Goal: Information Seeking & Learning: Learn about a topic

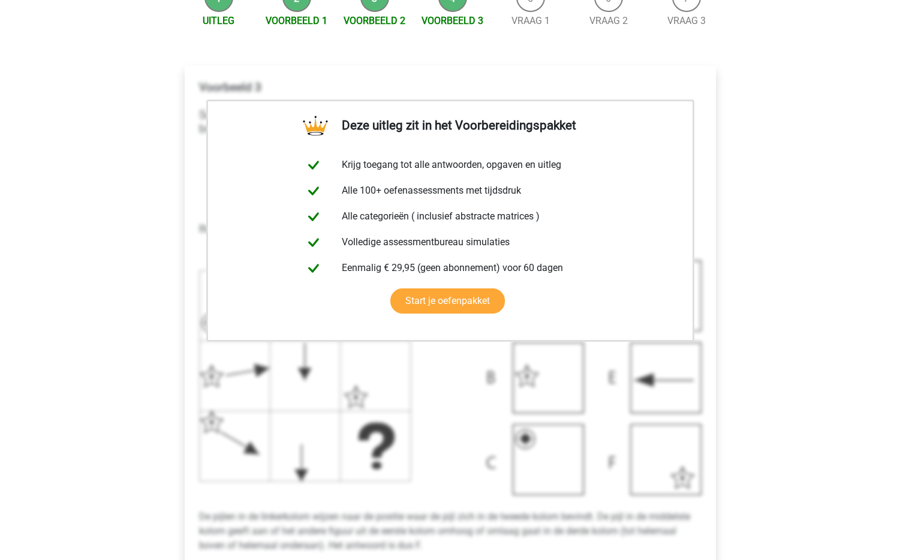
scroll to position [181, 0]
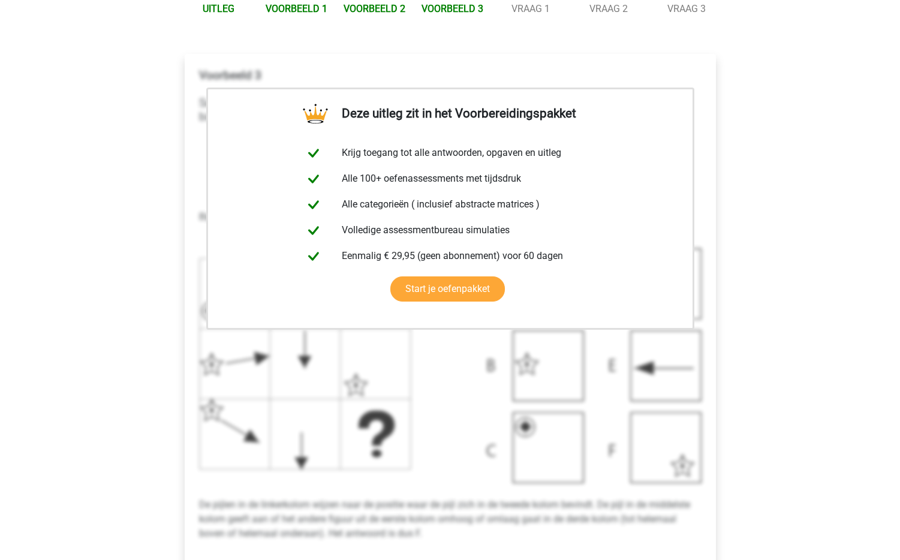
click at [147, 312] on div "Kies premium admin admin@elife.nl" at bounding box center [450, 390] width 900 height 1143
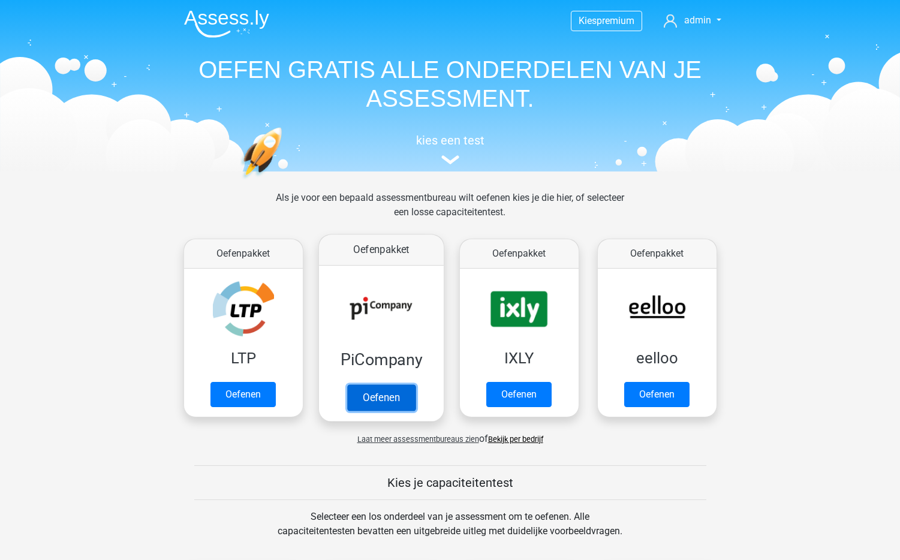
click at [382, 384] on link "Oefenen" at bounding box center [380, 397] width 68 height 26
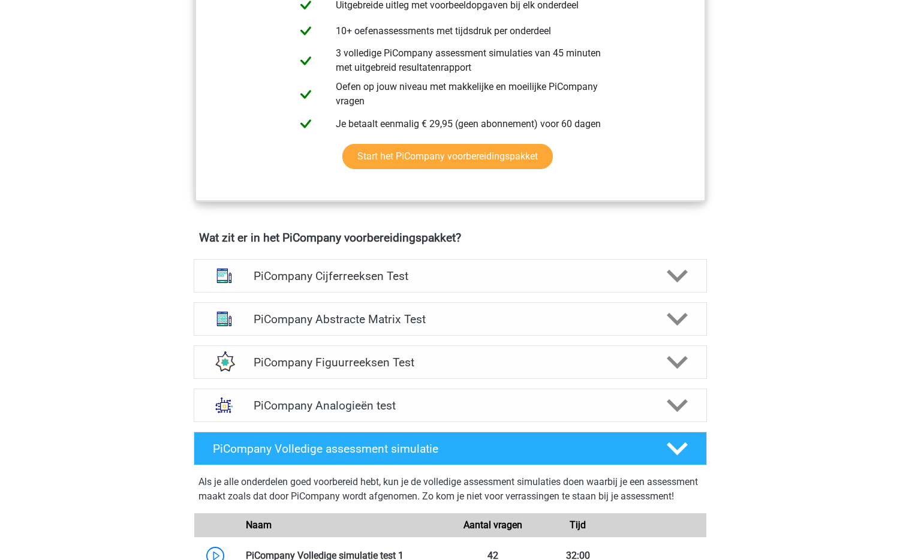
scroll to position [583, 0]
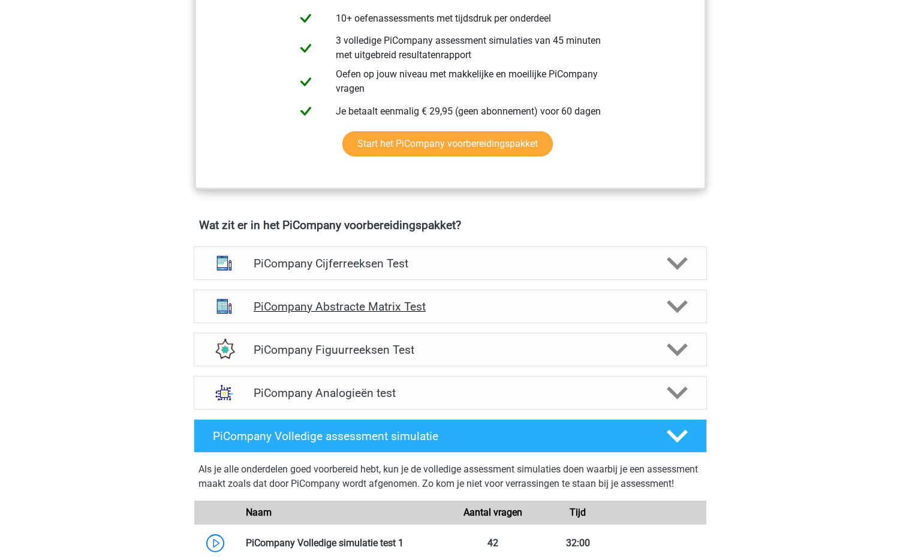
click at [680, 317] on icon at bounding box center [676, 306] width 21 height 21
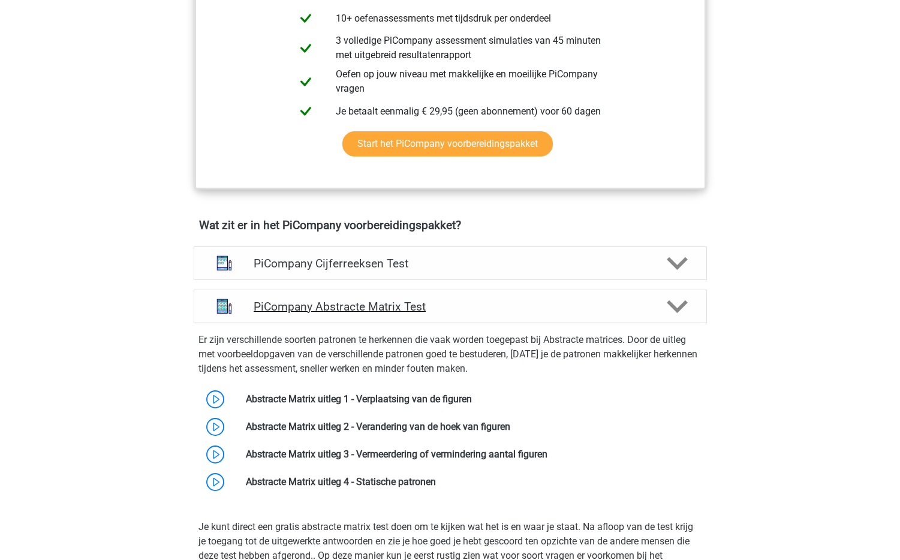
click at [680, 317] on icon at bounding box center [676, 306] width 21 height 21
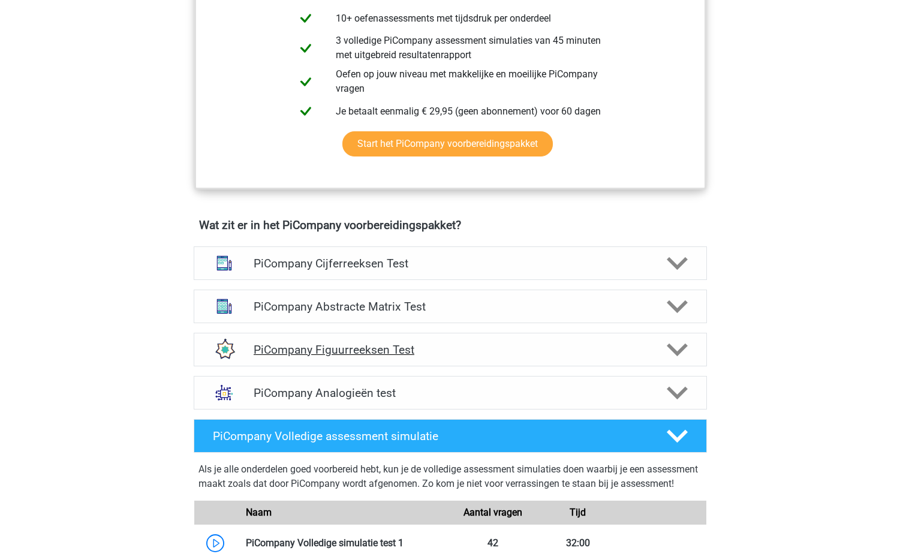
click at [413, 366] on div "PiCompany Figuurreeksen Test" at bounding box center [450, 350] width 513 height 34
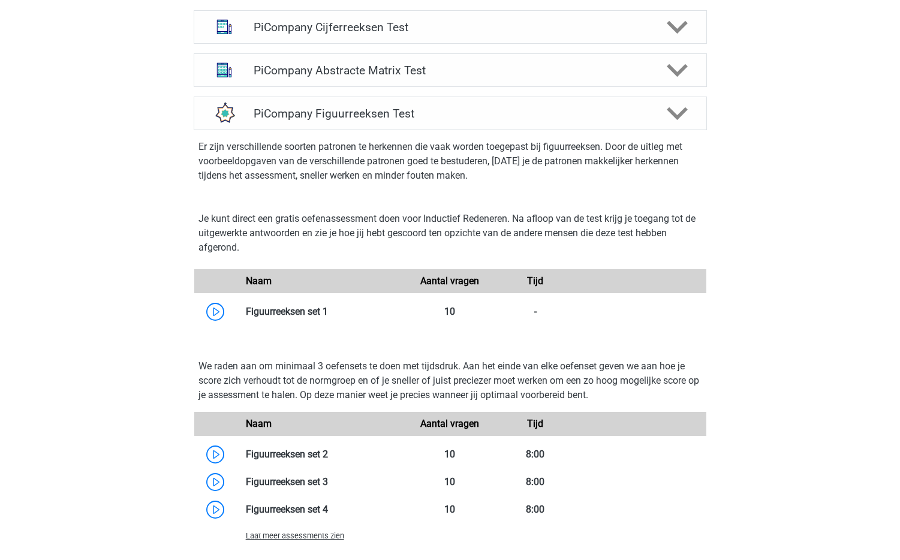
scroll to position [829, 0]
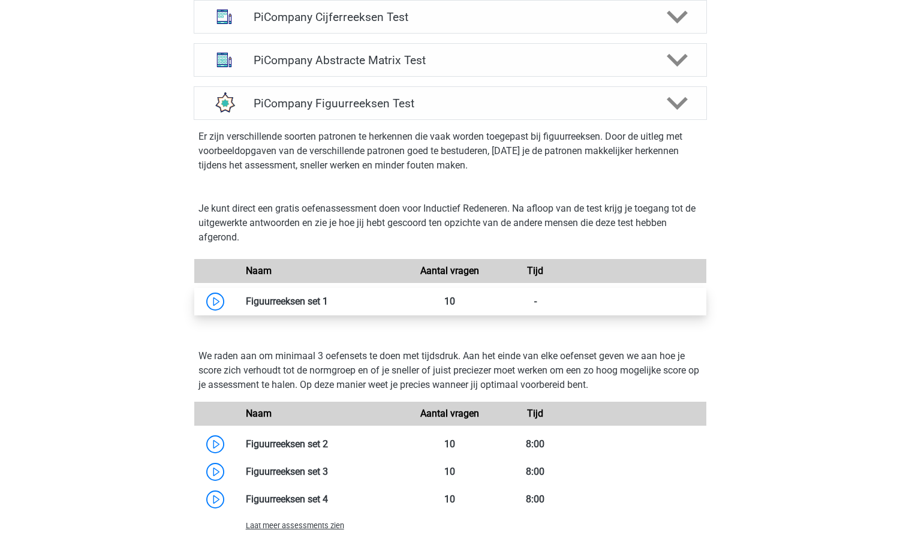
click at [328, 307] on link at bounding box center [328, 300] width 0 height 11
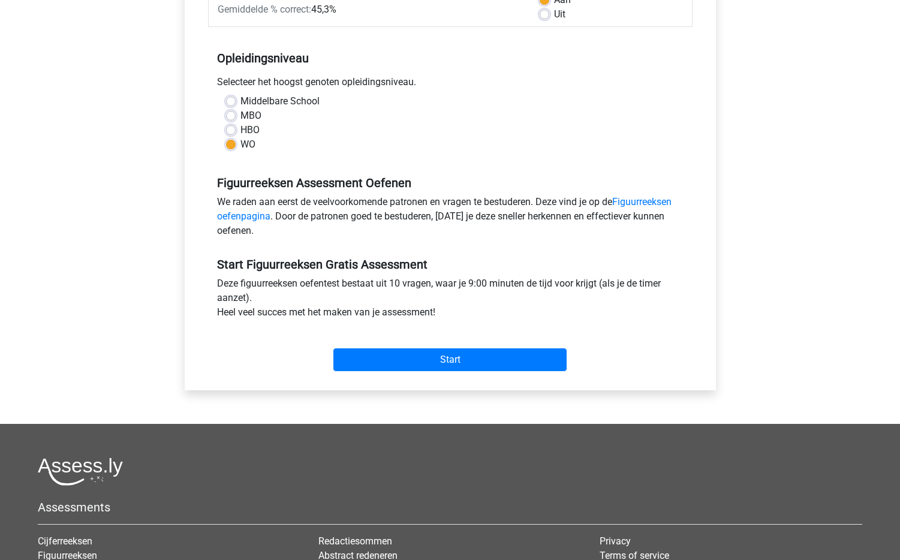
scroll to position [316, 0]
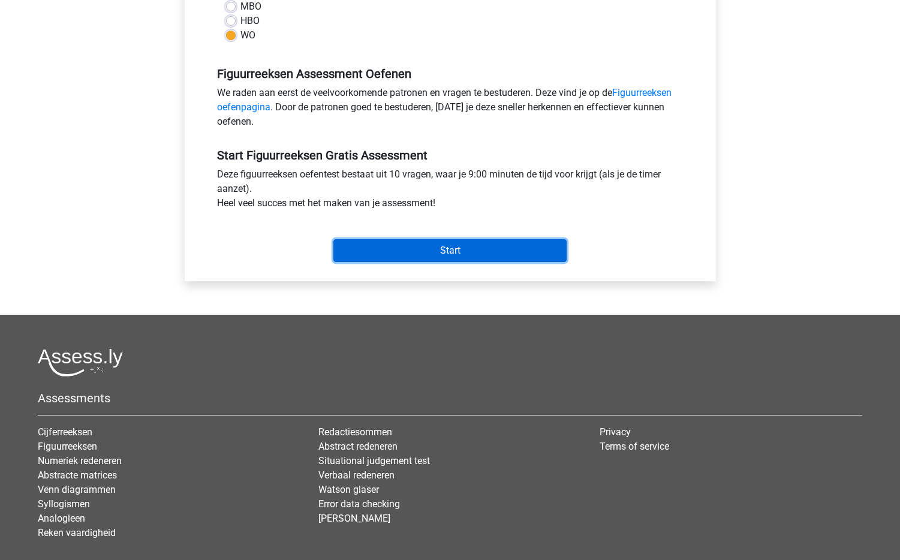
click at [424, 252] on input "Start" at bounding box center [449, 250] width 233 height 23
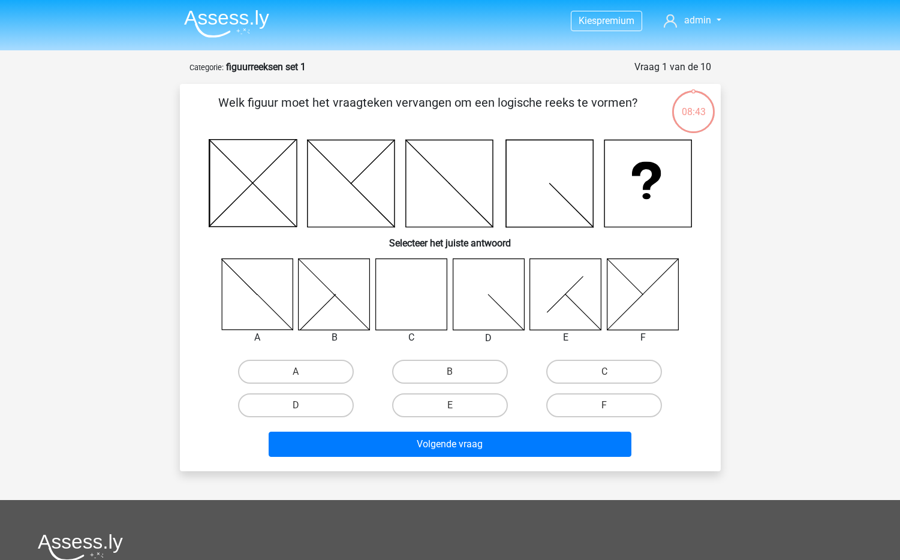
click at [409, 288] on icon at bounding box center [410, 293] width 71 height 71
click at [591, 367] on label "C" at bounding box center [604, 372] width 116 height 24
click at [604, 372] on input "C" at bounding box center [608, 376] width 8 height 8
radio input "true"
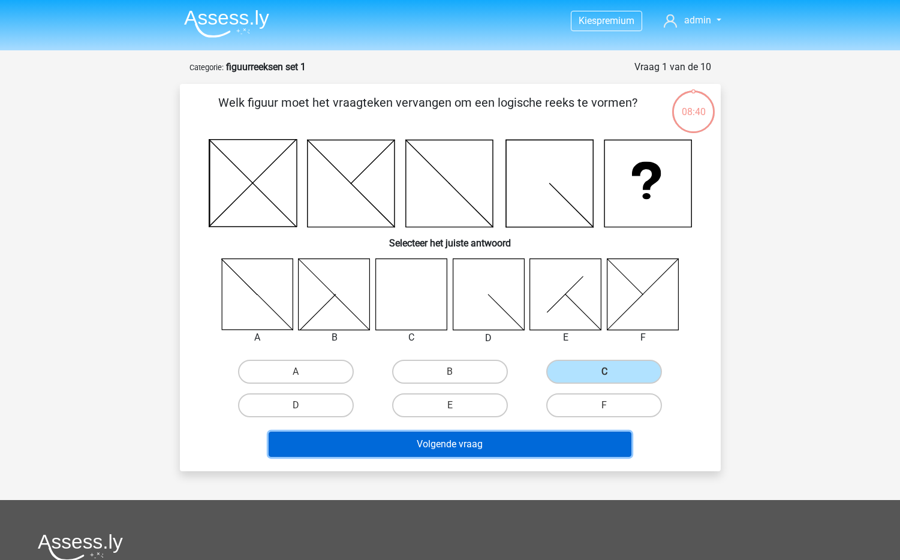
click at [465, 441] on button "Volgende vraag" at bounding box center [450, 444] width 363 height 25
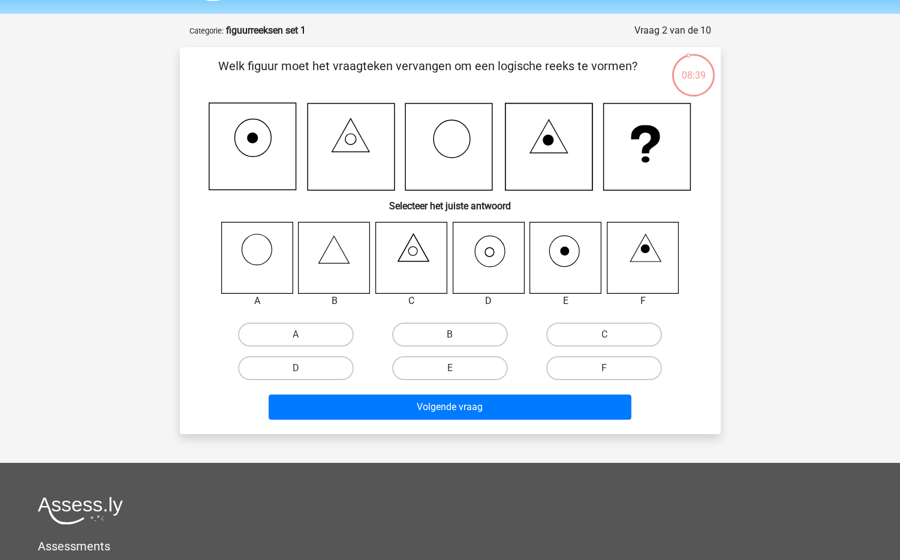
scroll to position [39, 0]
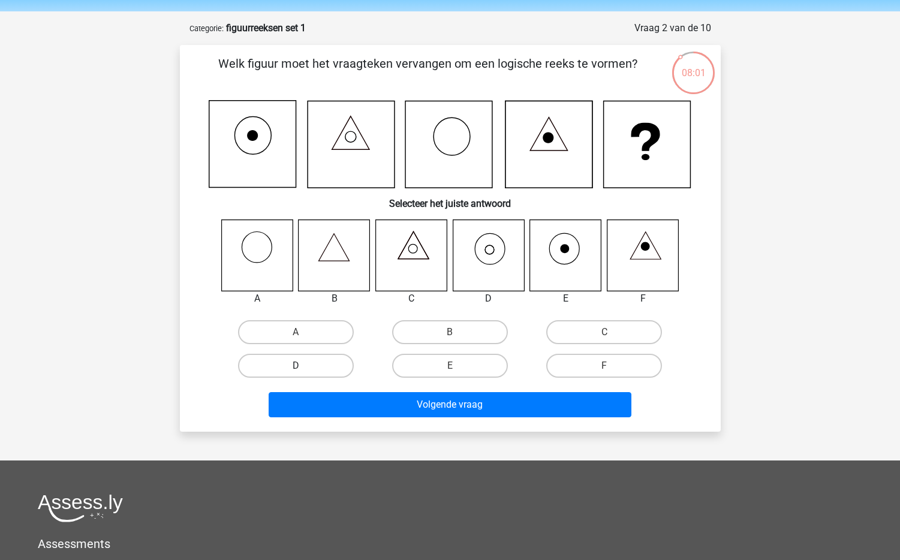
click at [343, 365] on label "D" at bounding box center [296, 366] width 116 height 24
click at [303, 366] on input "D" at bounding box center [299, 370] width 8 height 8
radio input "true"
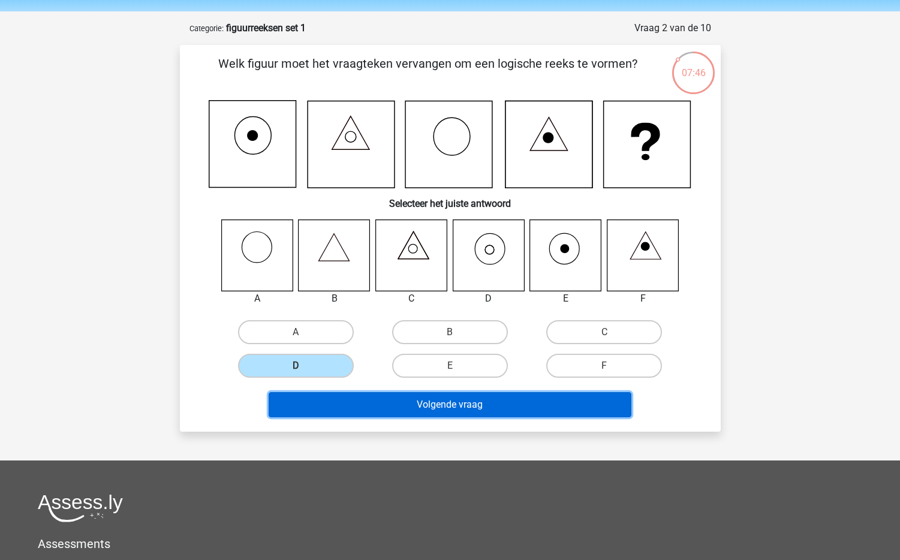
click at [435, 414] on button "Volgende vraag" at bounding box center [450, 404] width 363 height 25
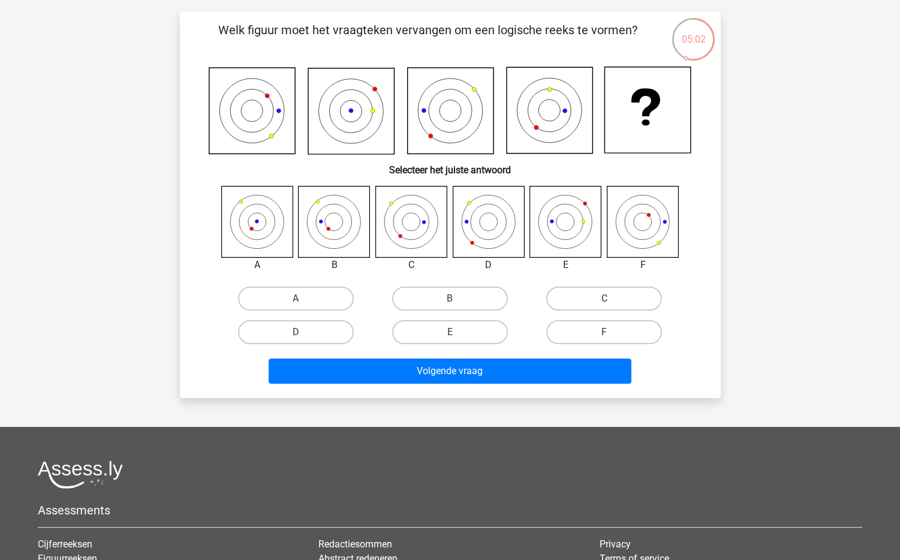
scroll to position [72, 0]
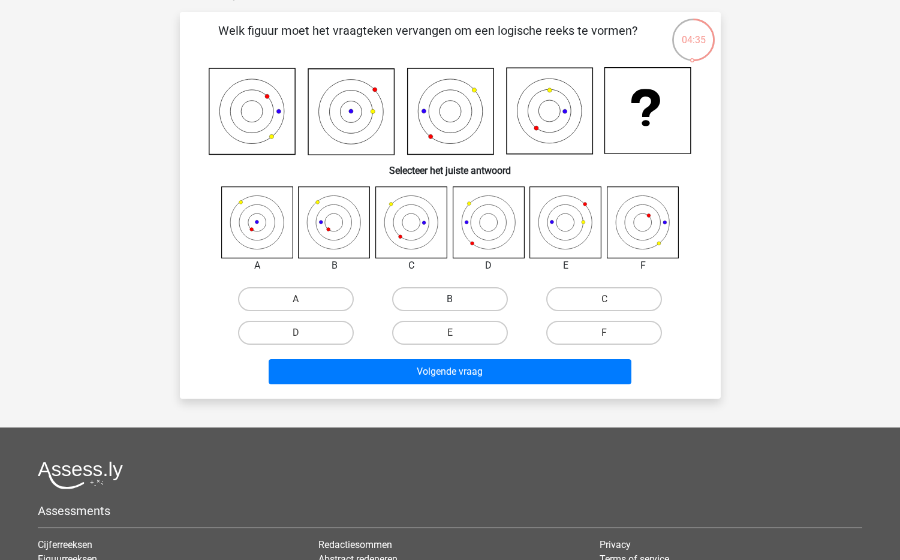
click at [460, 300] on label "B" at bounding box center [450, 299] width 116 height 24
click at [457, 300] on input "B" at bounding box center [454, 303] width 8 height 8
radio input "true"
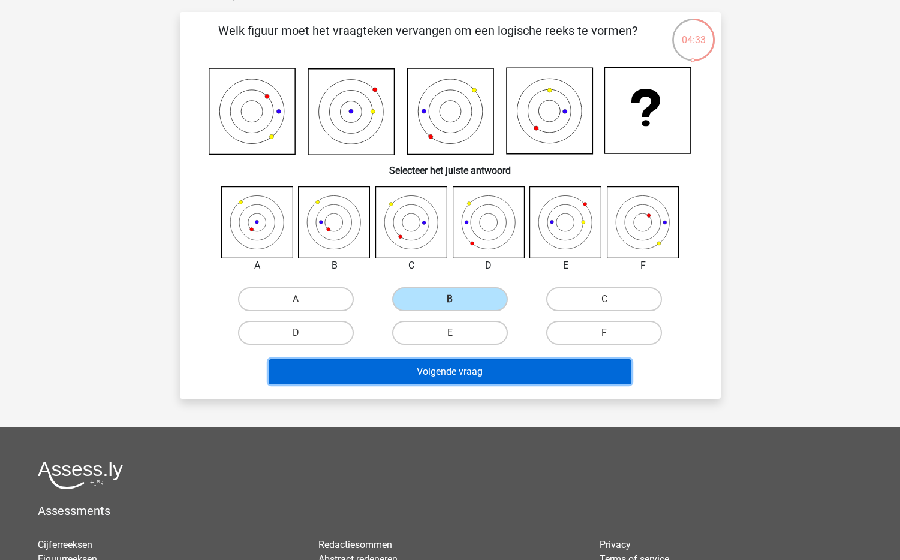
click at [445, 376] on button "Volgende vraag" at bounding box center [450, 371] width 363 height 25
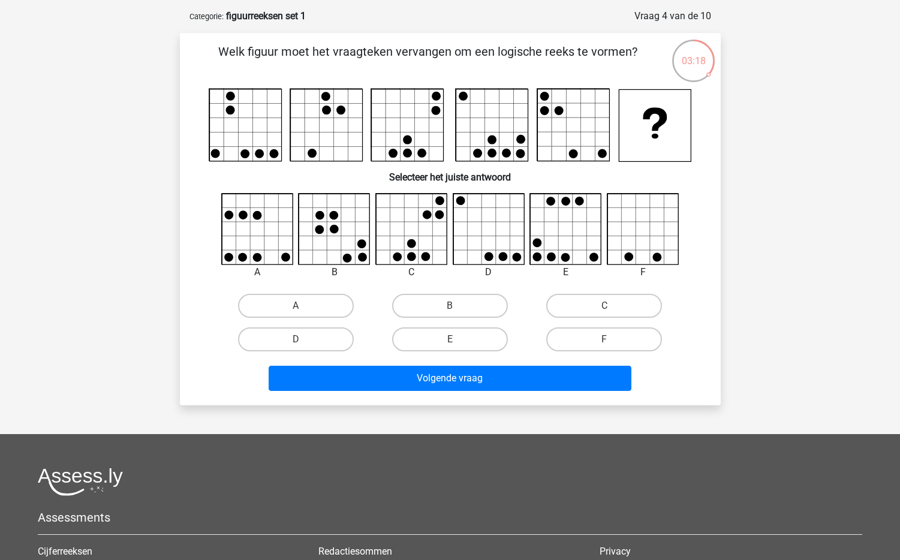
scroll to position [40, 0]
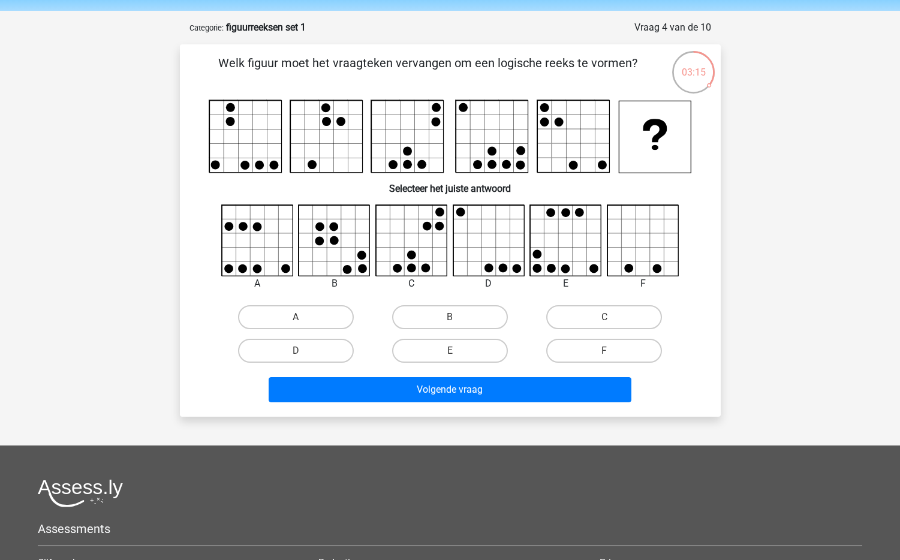
click at [698, 161] on div at bounding box center [450, 136] width 502 height 74
click at [680, 161] on rect at bounding box center [655, 137] width 72 height 72
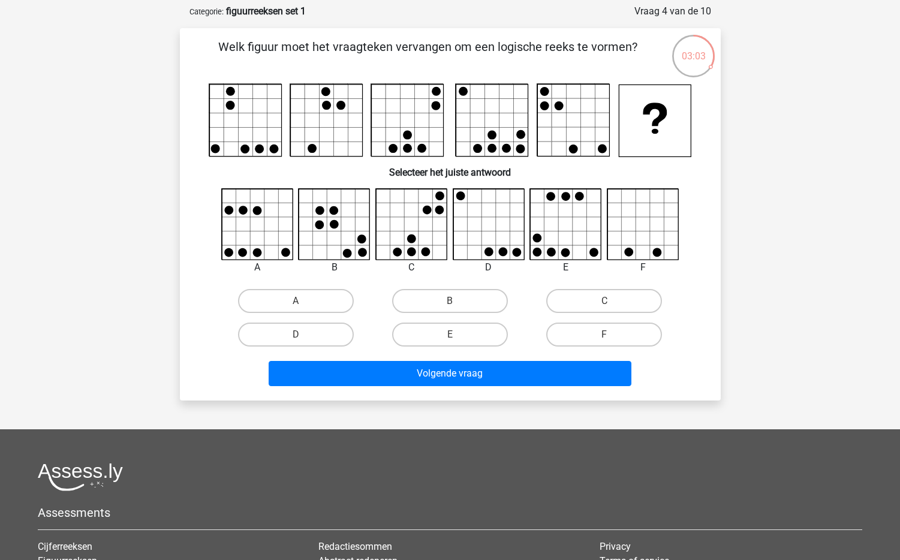
scroll to position [61, 0]
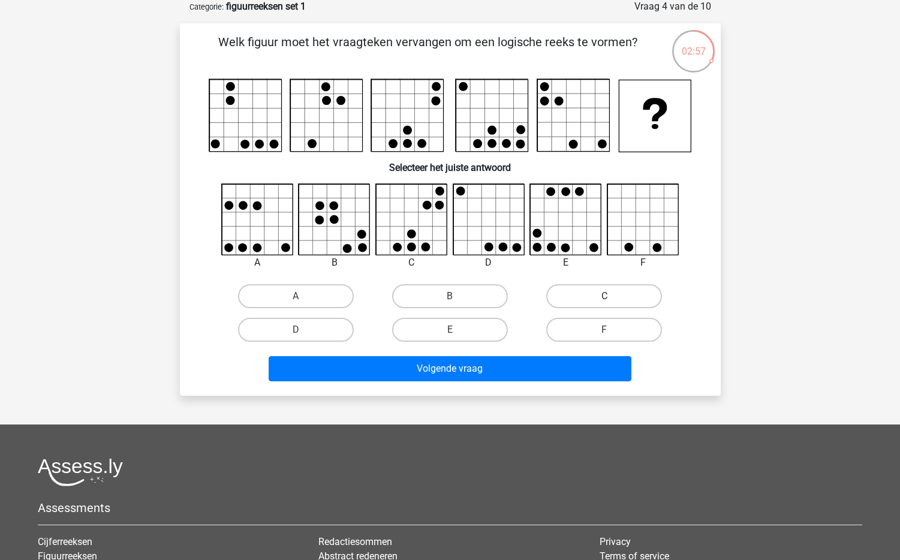
click at [604, 297] on label "C" at bounding box center [604, 296] width 116 height 24
click at [604, 297] on input "C" at bounding box center [608, 300] width 8 height 8
radio input "true"
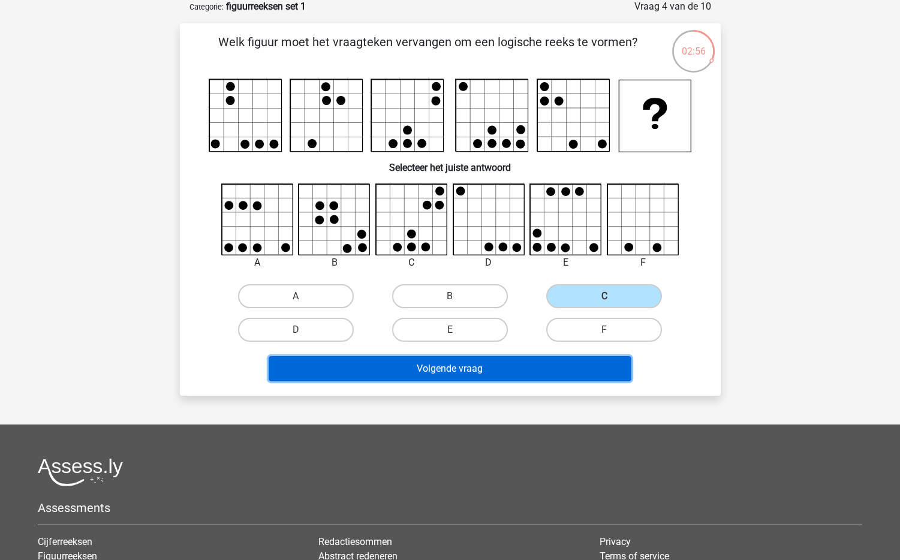
click at [462, 370] on button "Volgende vraag" at bounding box center [450, 368] width 363 height 25
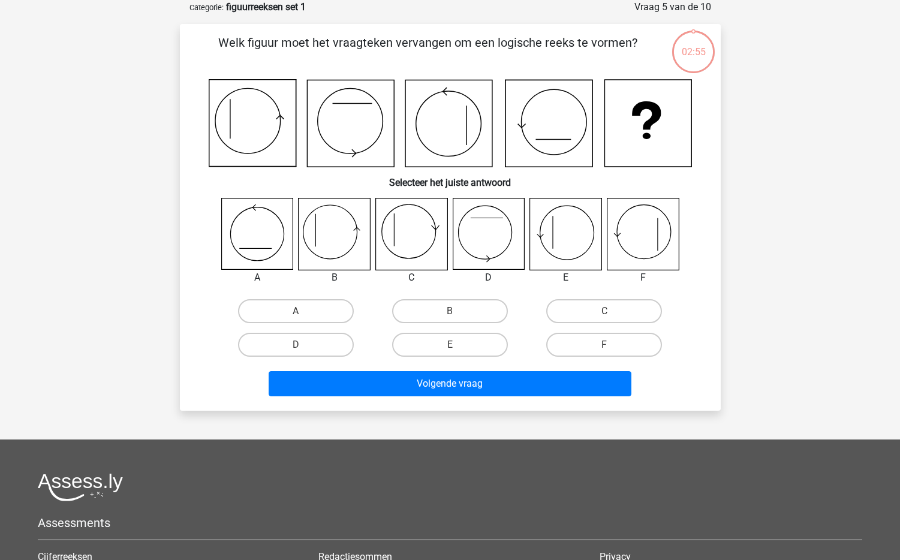
scroll to position [60, 0]
click at [440, 306] on label "B" at bounding box center [450, 311] width 116 height 24
click at [450, 311] on input "B" at bounding box center [454, 315] width 8 height 8
radio input "true"
click at [472, 343] on label "E" at bounding box center [450, 345] width 116 height 24
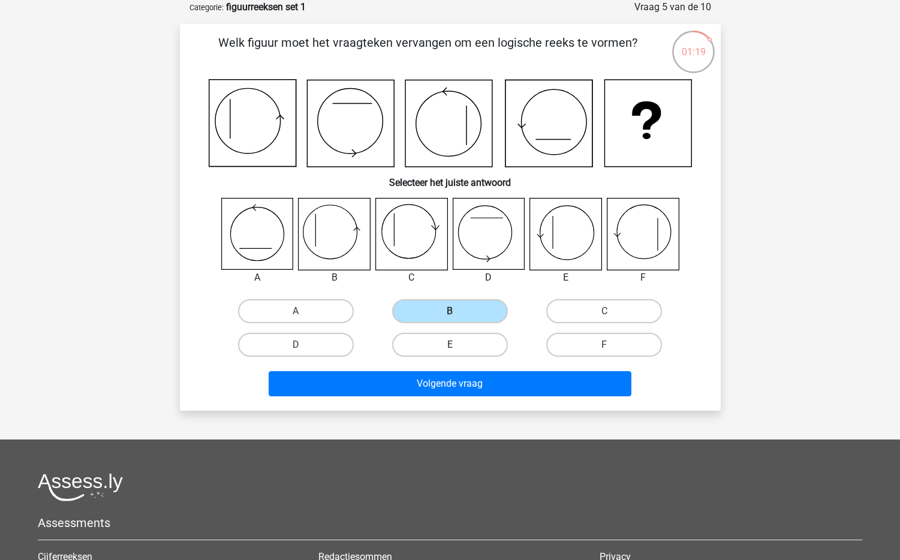
click at [457, 345] on input "E" at bounding box center [454, 349] width 8 height 8
radio input "true"
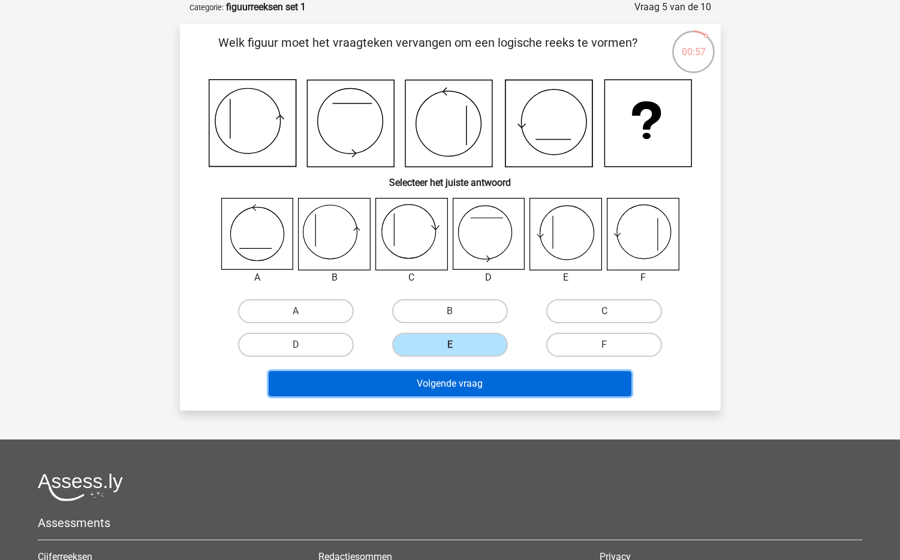
click at [490, 387] on button "Volgende vraag" at bounding box center [450, 383] width 363 height 25
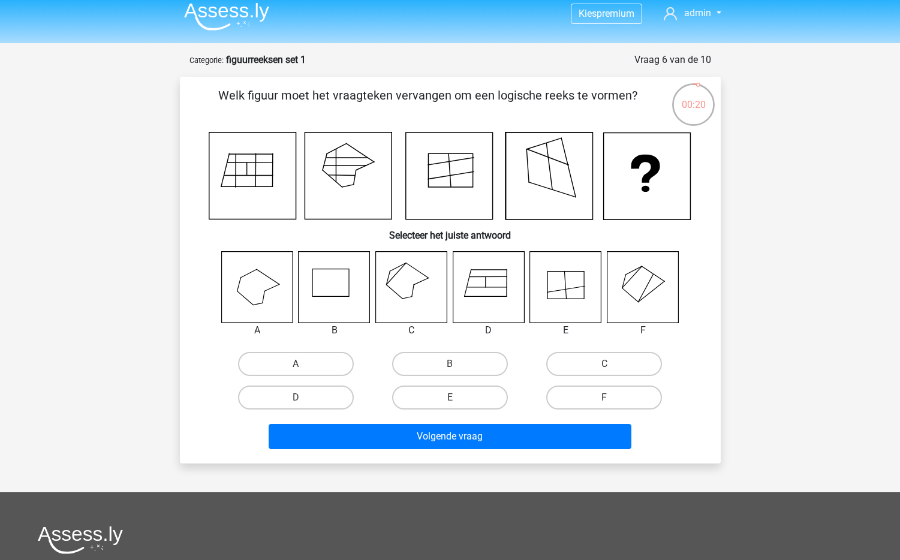
scroll to position [0, 0]
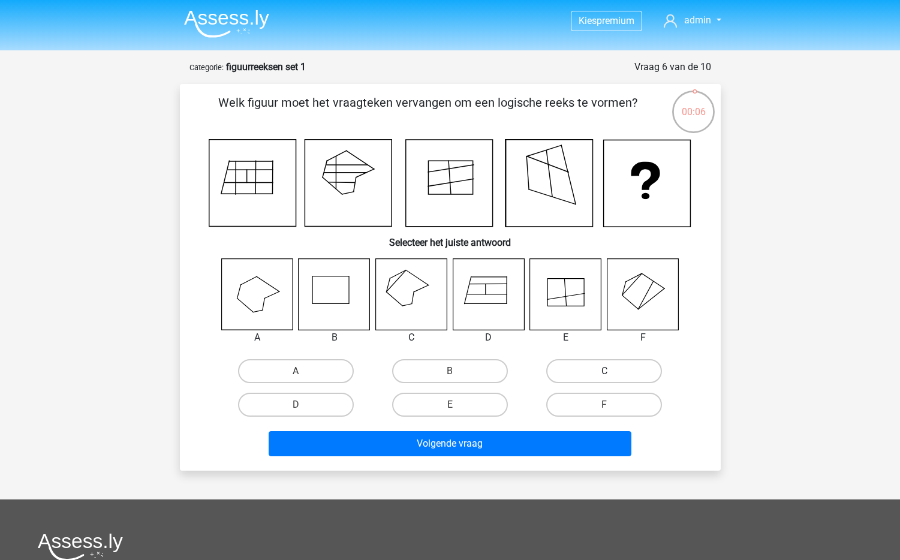
click at [596, 375] on label "C" at bounding box center [604, 371] width 116 height 24
click at [604, 375] on input "C" at bounding box center [608, 375] width 8 height 8
radio input "true"
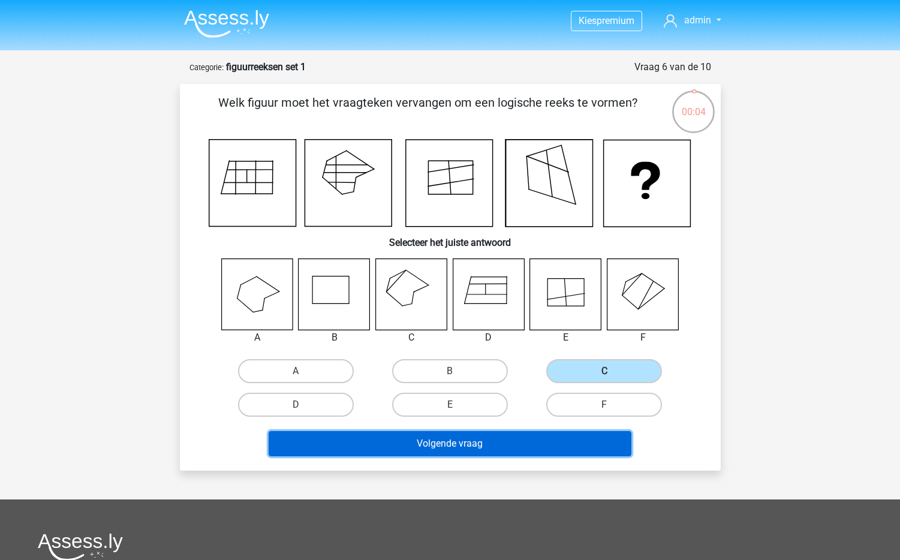
click at [497, 453] on button "Volgende vraag" at bounding box center [450, 443] width 363 height 25
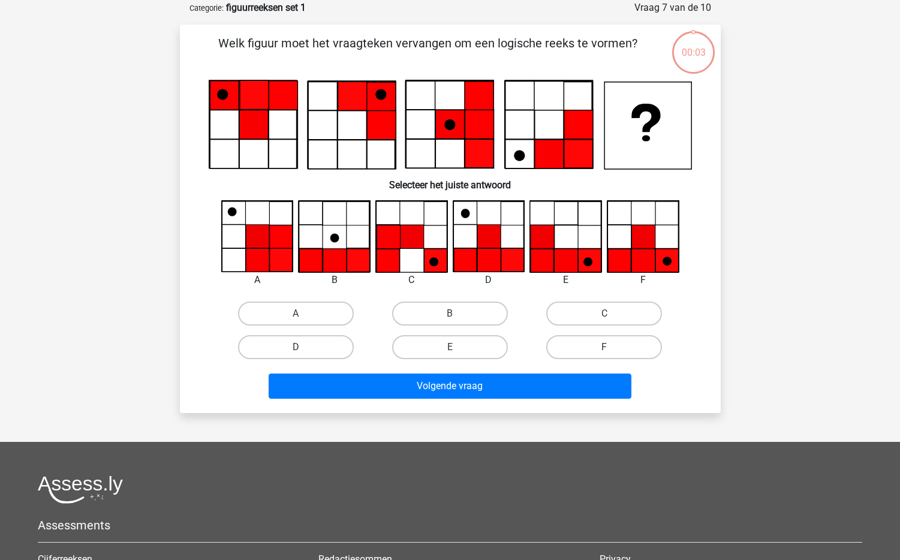
scroll to position [60, 0]
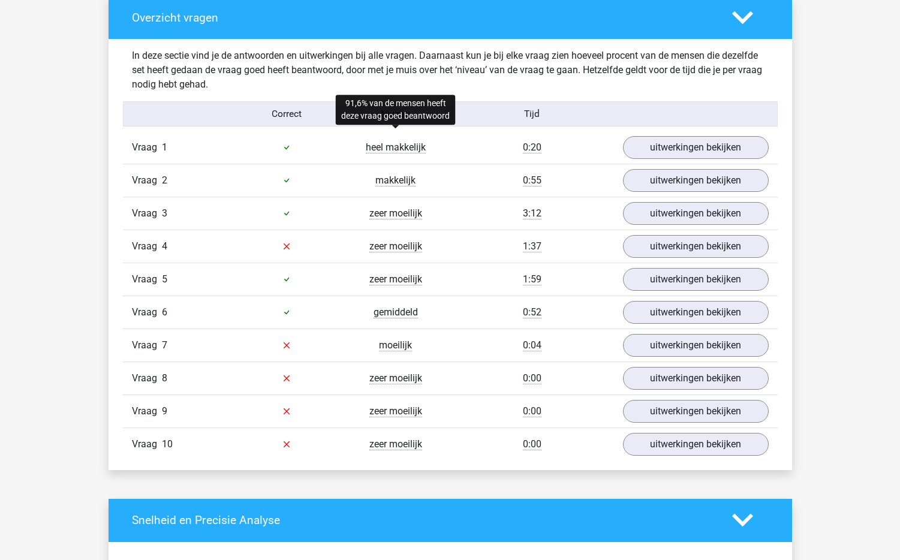
scroll to position [903, 0]
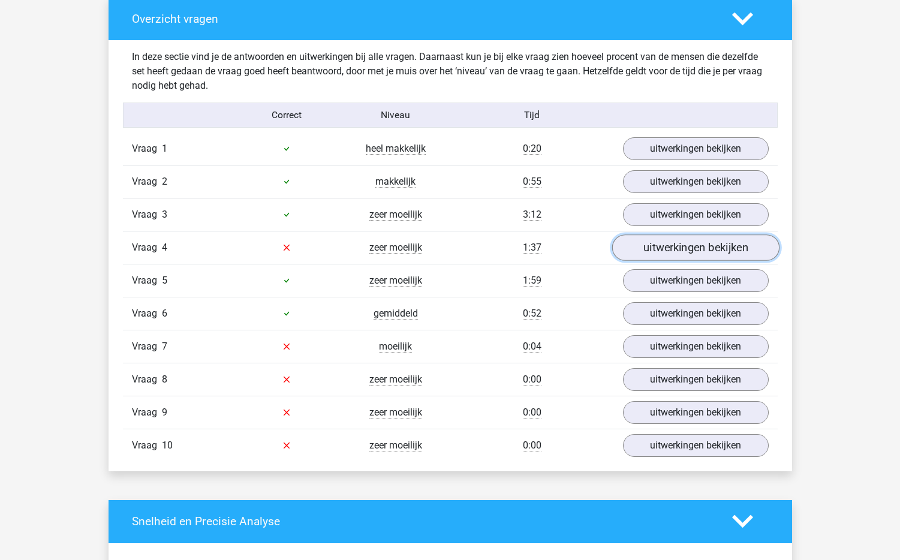
click at [724, 249] on link "uitwerkingen bekijken" at bounding box center [694, 247] width 167 height 26
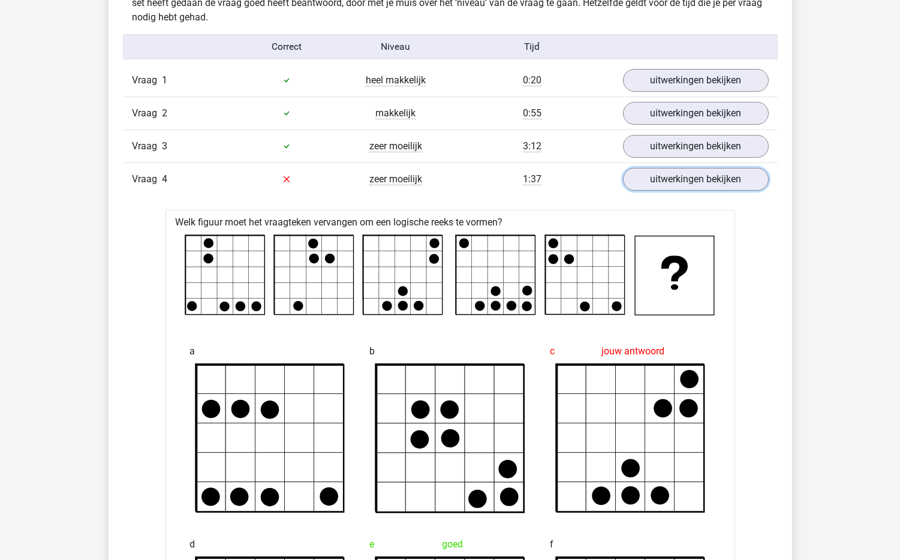
scroll to position [963, 0]
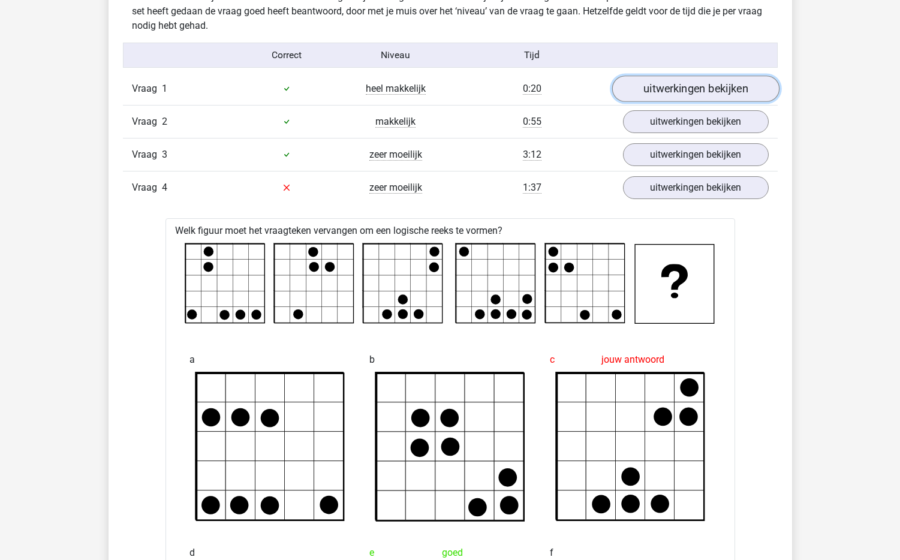
click at [696, 100] on link "uitwerkingen bekijken" at bounding box center [694, 89] width 167 height 26
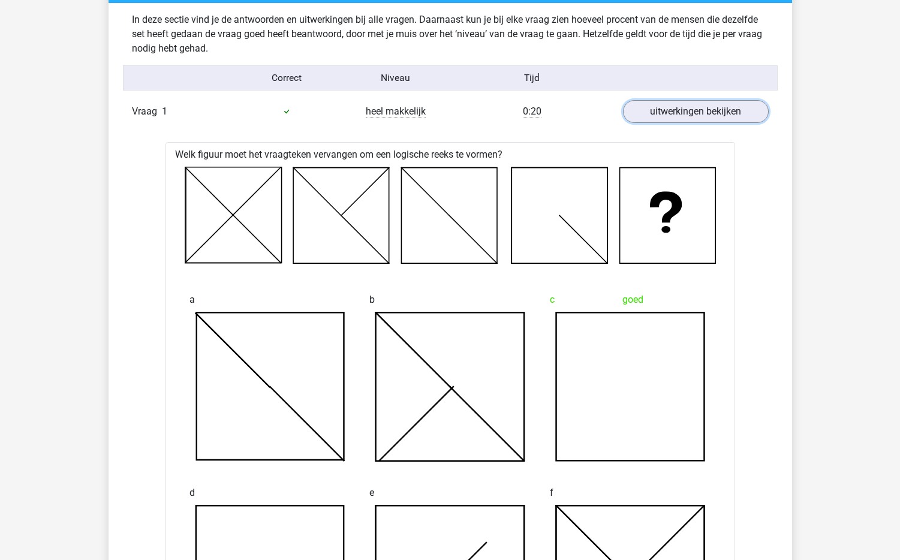
scroll to position [946, 0]
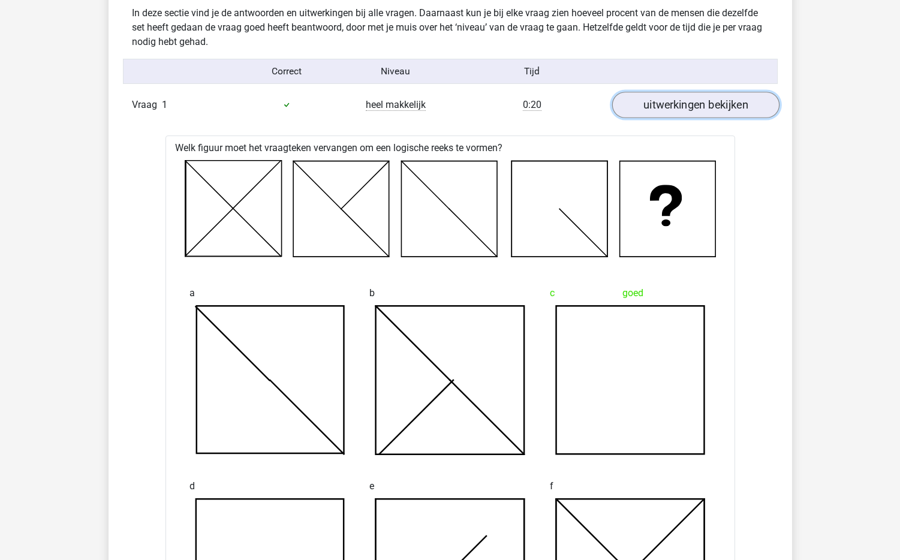
click at [677, 103] on link "uitwerkingen bekijken" at bounding box center [694, 105] width 167 height 26
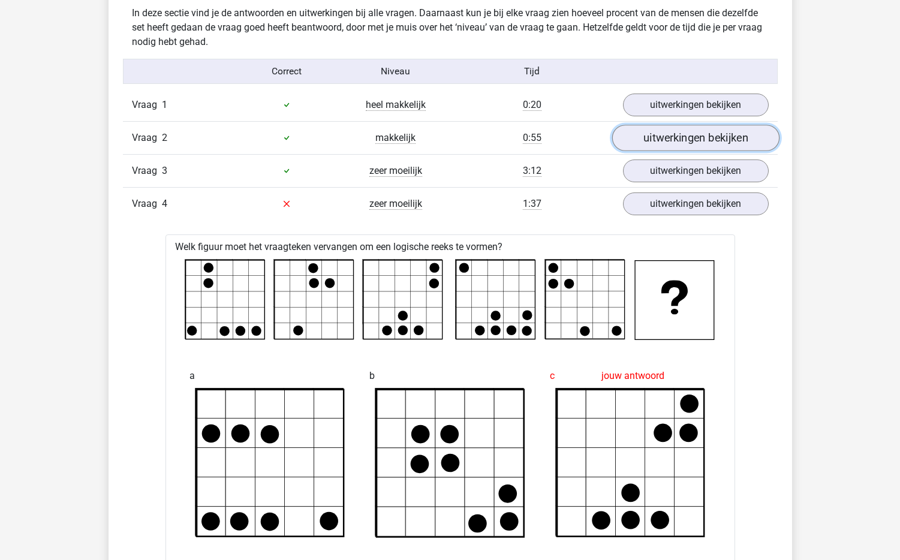
click at [684, 137] on link "uitwerkingen bekijken" at bounding box center [694, 138] width 167 height 26
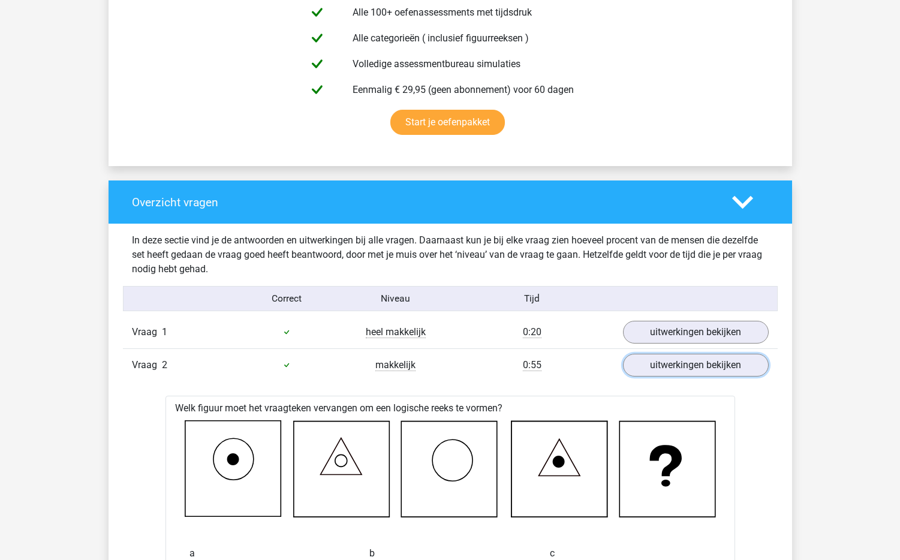
scroll to position [647, 0]
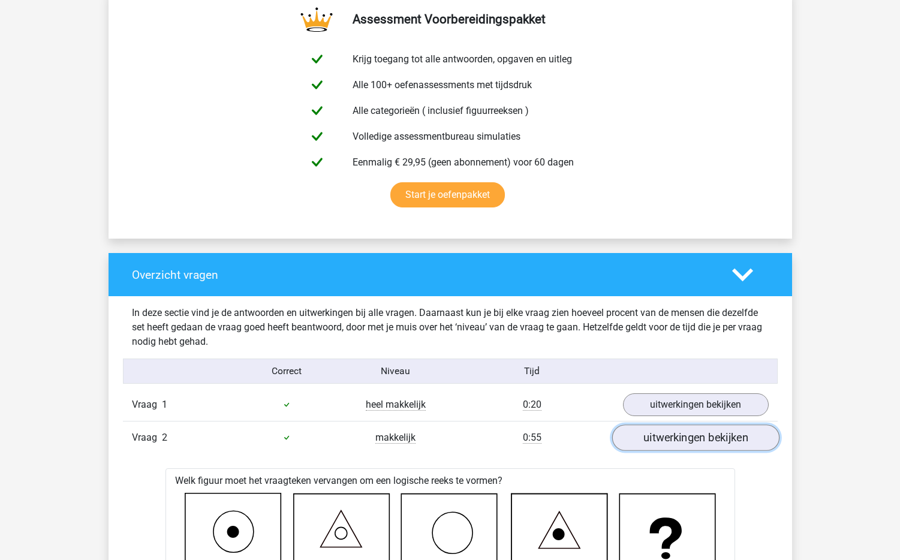
click at [709, 441] on link "uitwerkingen bekijken" at bounding box center [694, 437] width 167 height 26
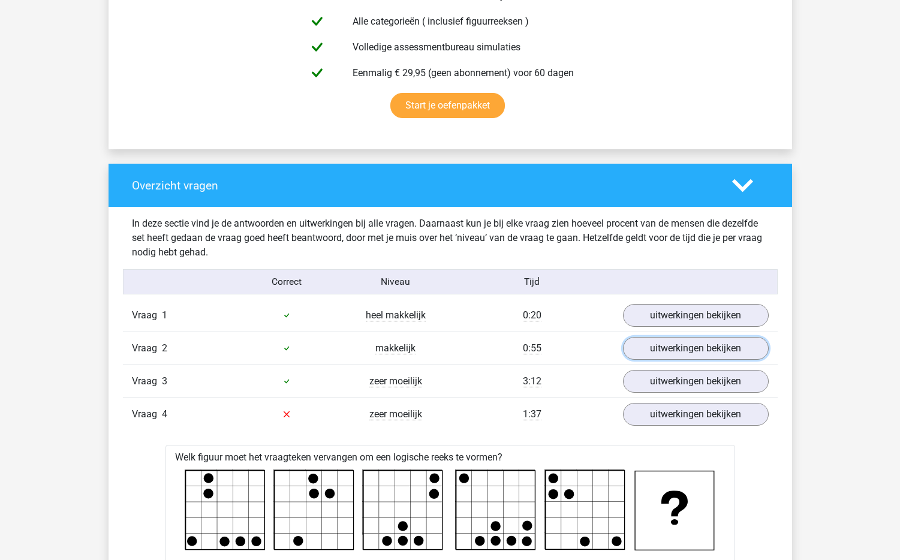
scroll to position [764, 0]
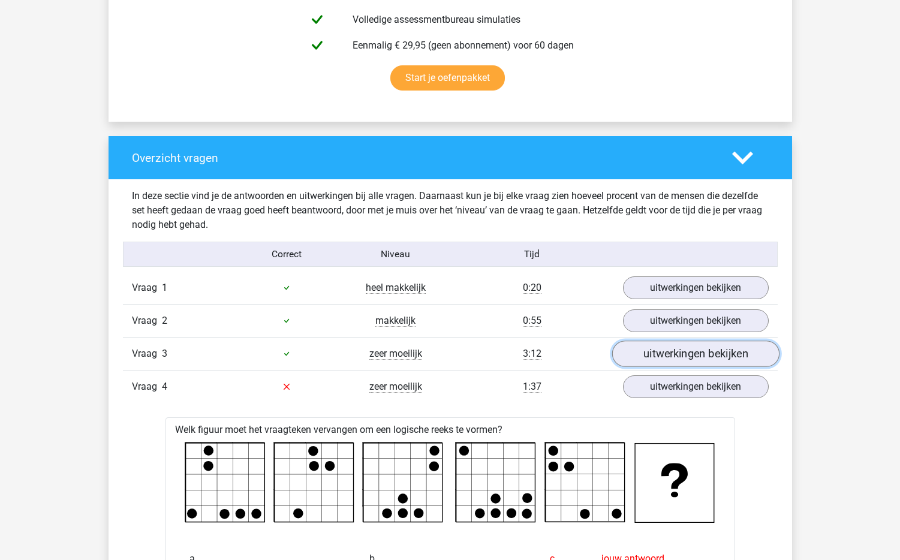
click at [691, 357] on link "uitwerkingen bekijken" at bounding box center [694, 353] width 167 height 26
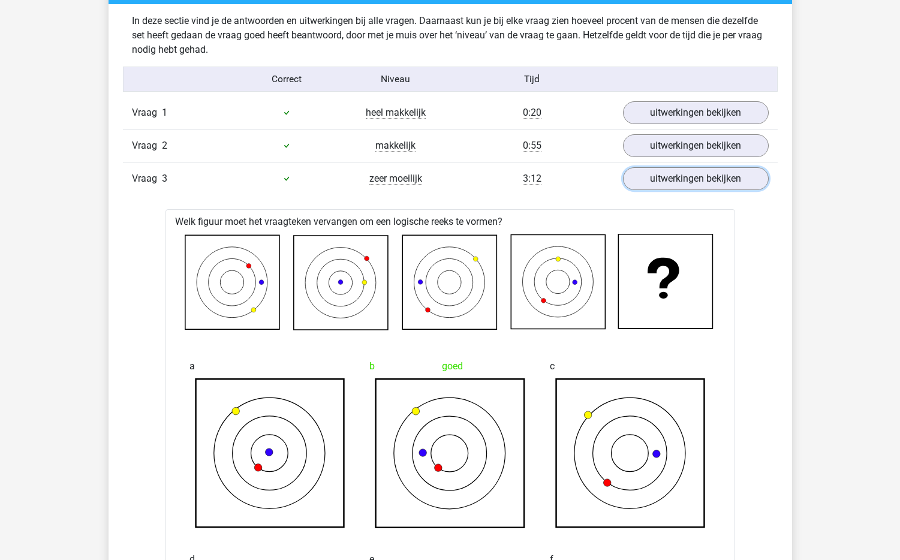
scroll to position [918, 0]
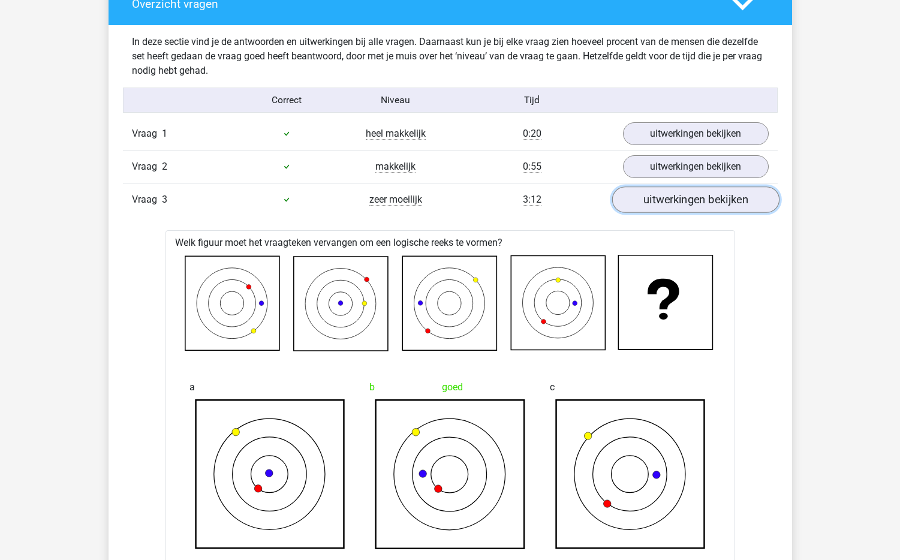
click at [714, 200] on link "uitwerkingen bekijken" at bounding box center [694, 199] width 167 height 26
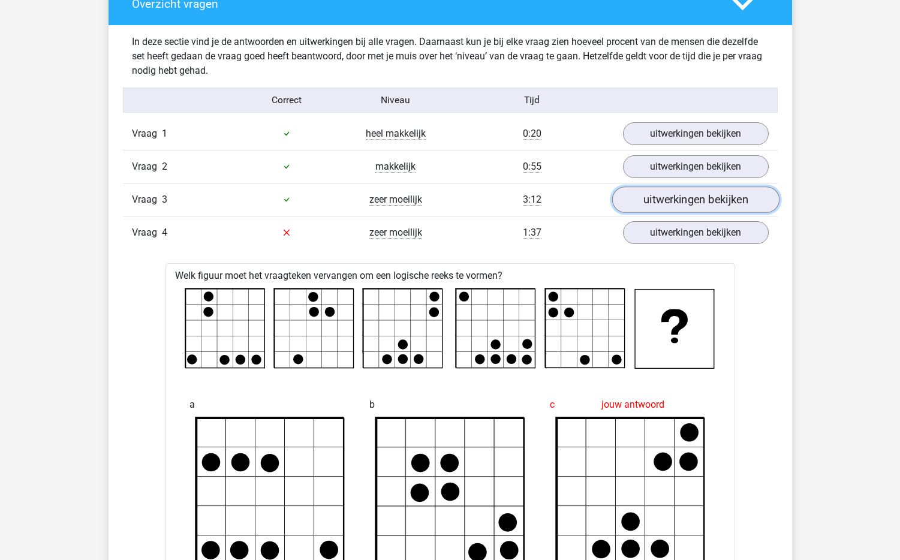
click at [713, 200] on link "uitwerkingen bekijken" at bounding box center [694, 199] width 167 height 26
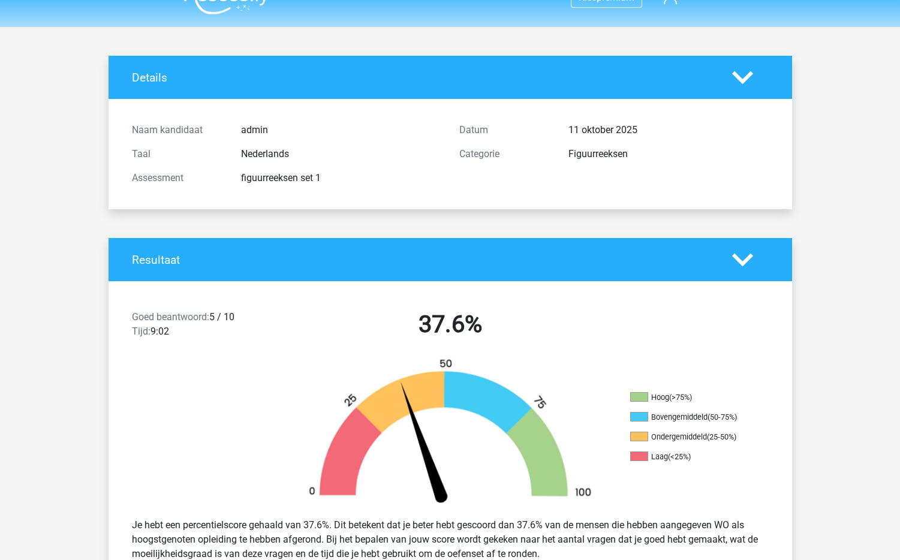
scroll to position [0, 0]
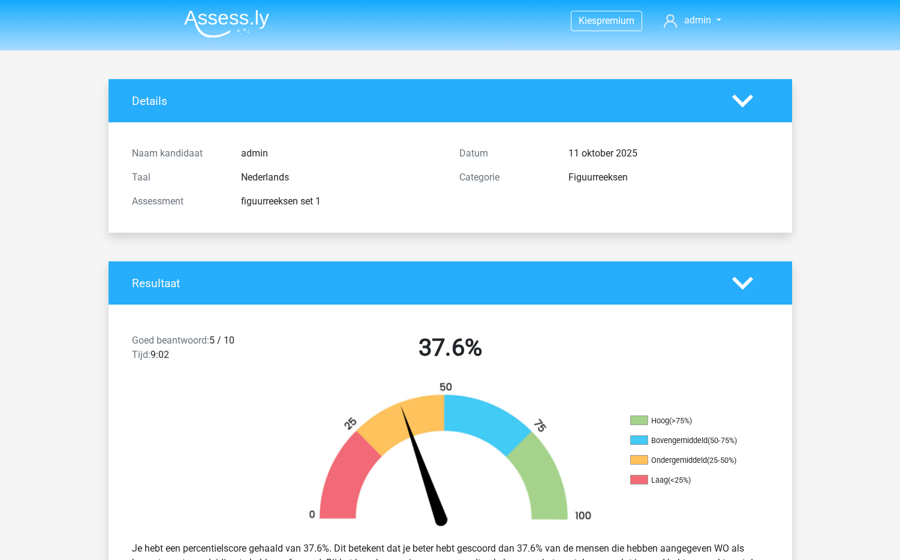
click at [243, 23] on img at bounding box center [226, 24] width 85 height 28
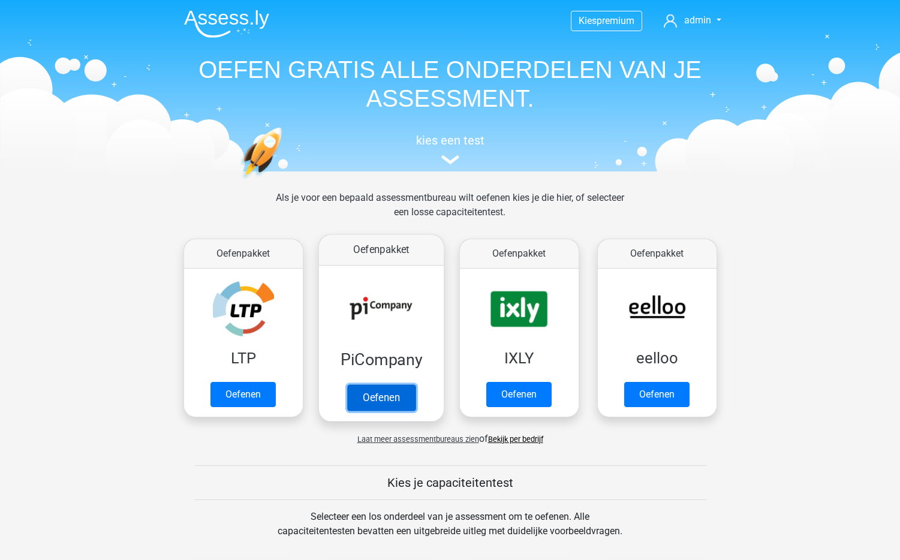
click at [396, 396] on link "Oefenen" at bounding box center [380, 397] width 68 height 26
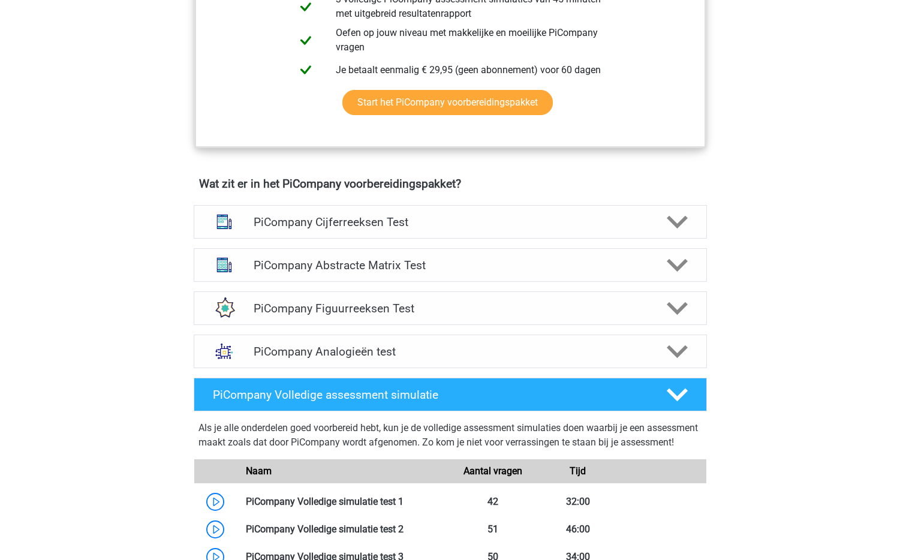
scroll to position [626, 0]
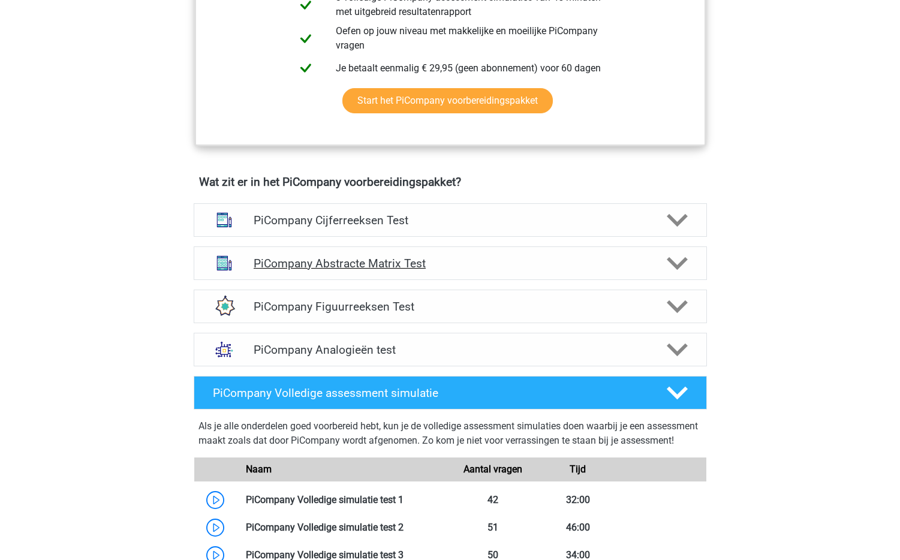
click at [504, 270] on h4 "PiCompany Abstracte Matrix Test" at bounding box center [450, 264] width 393 height 14
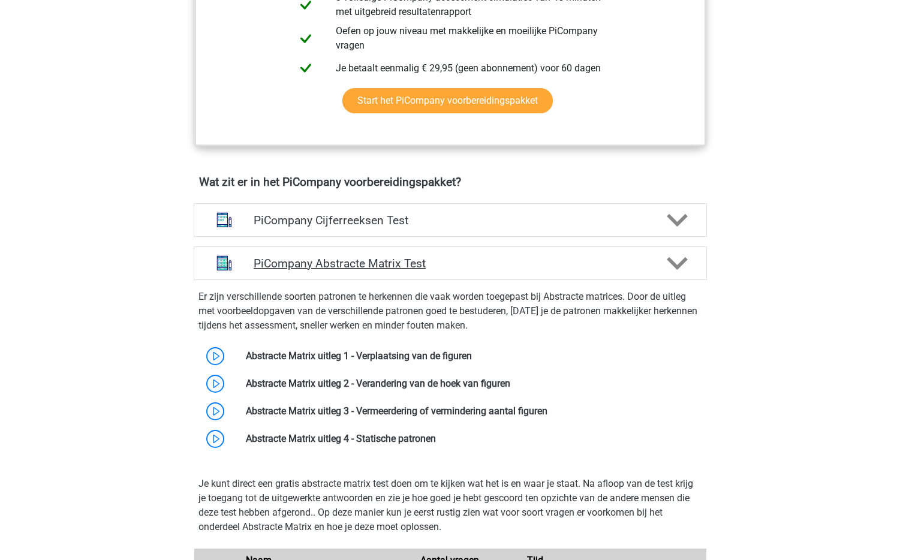
click at [675, 272] on icon at bounding box center [676, 263] width 21 height 21
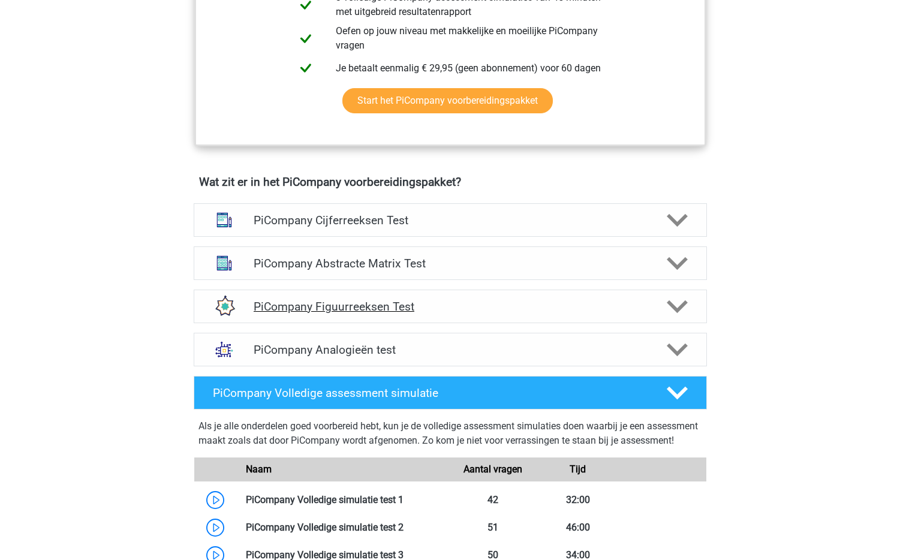
click at [357, 323] on div "PiCompany Figuurreeksen Test" at bounding box center [450, 306] width 513 height 34
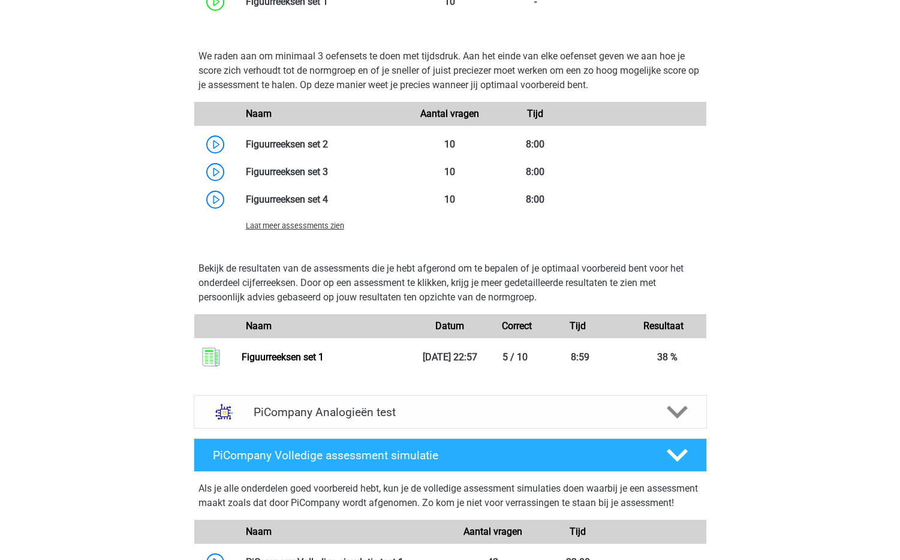
scroll to position [1173, 0]
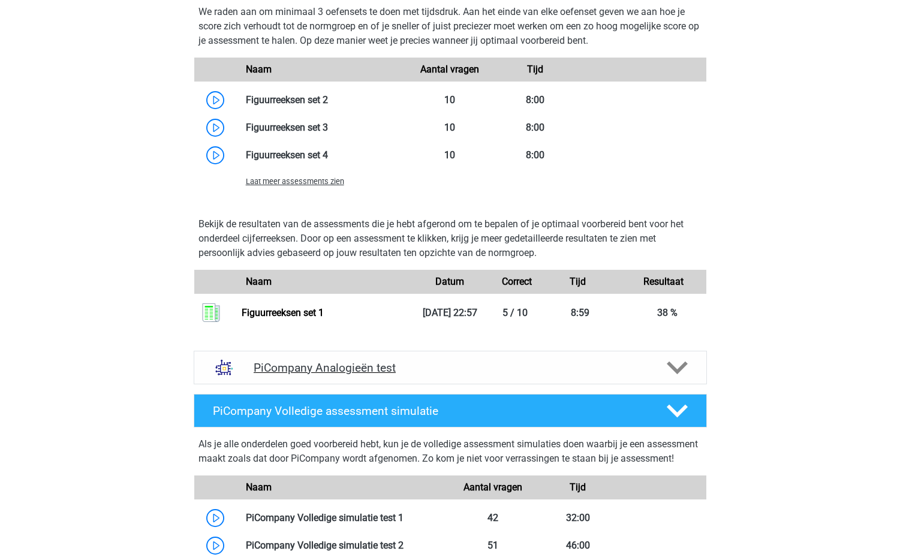
click at [683, 374] on polygon at bounding box center [676, 367] width 21 height 13
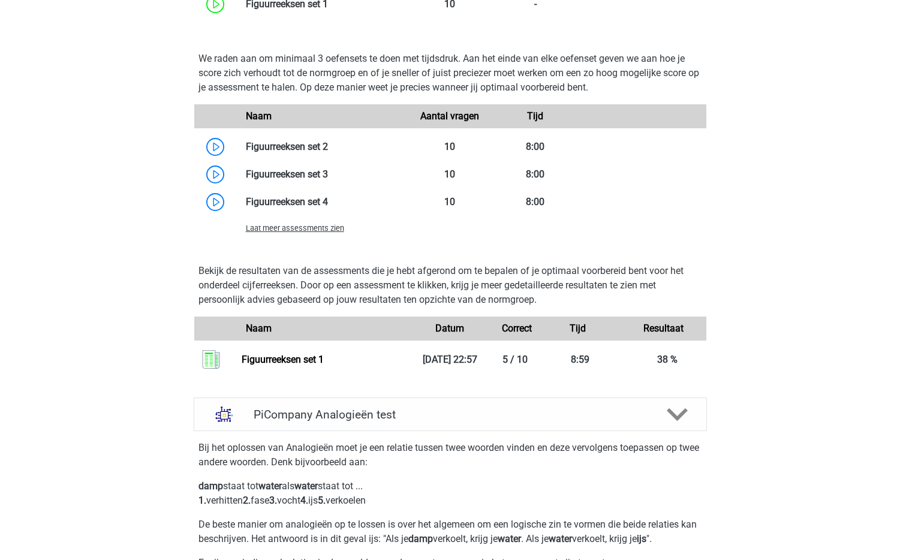
scroll to position [1046, 0]
